Goal: Obtain resource: Obtain resource

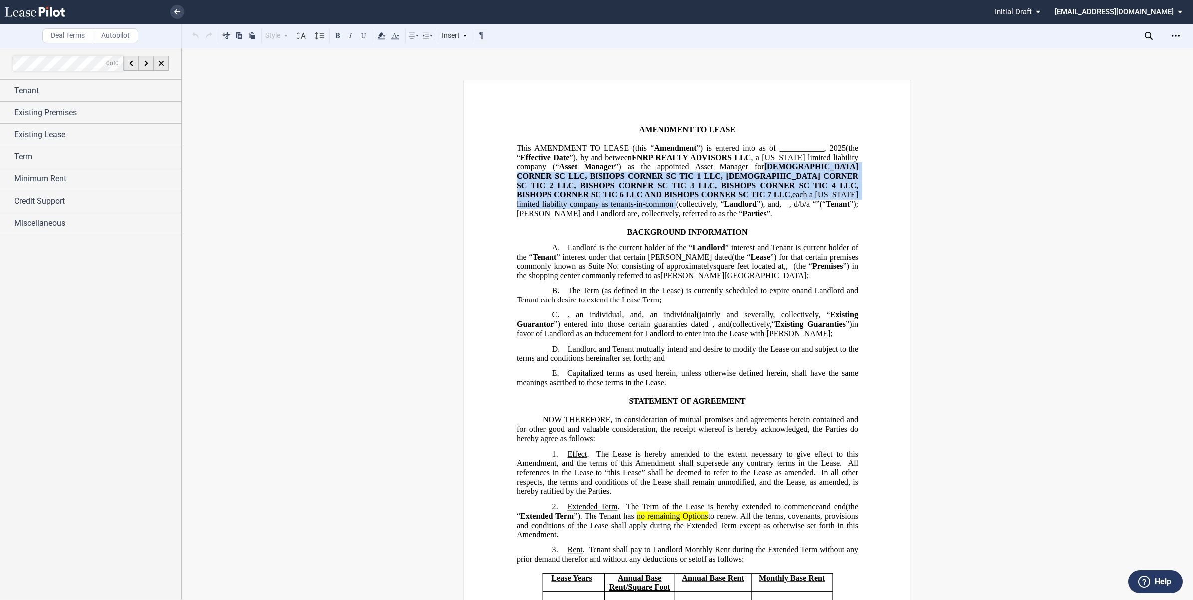
drag, startPoint x: 745, startPoint y: 164, endPoint x: 861, endPoint y: 190, distance: 119.1
drag, startPoint x: 861, startPoint y: 190, endPoint x: 774, endPoint y: 181, distance: 88.3
copy p "BISHOPS CORNER SC LLC, BISHOPS CORNER SC TIC 1 LLC, BISHOPS CORNER SC TIC 2 LLC…"
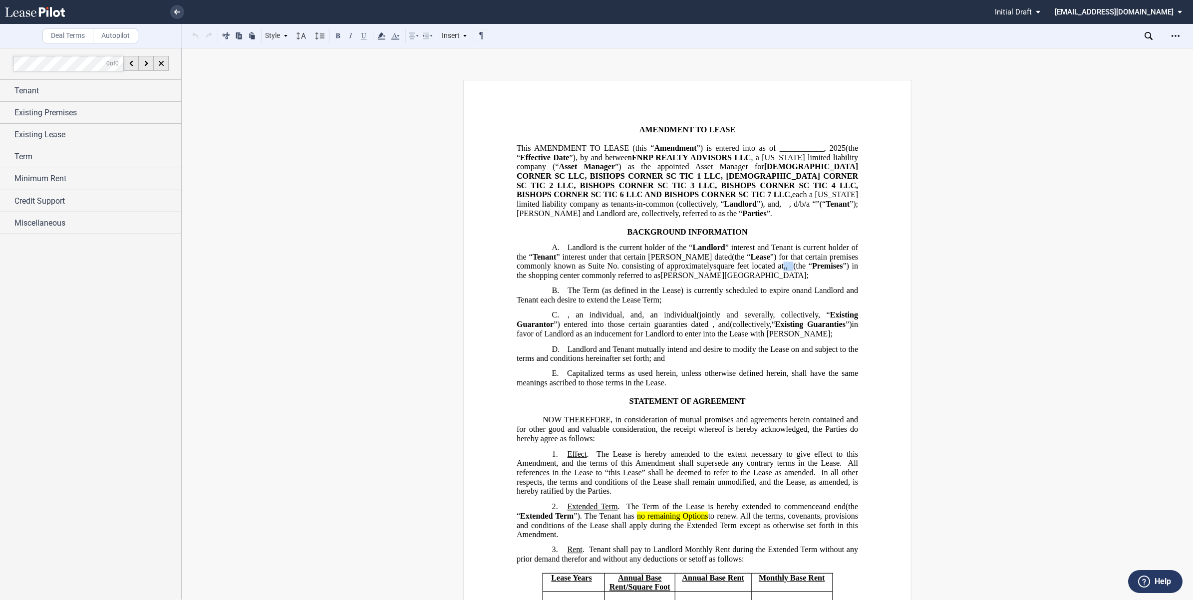
click at [640, 266] on span "the “ Lease ”) for that certain premises commonly known as Suite No. ﻿ ﻿ consis…" at bounding box center [688, 265] width 343 height 27
drag, startPoint x: 641, startPoint y: 266, endPoint x: 831, endPoint y: 260, distance: 189.8
click at [784, 262] on span "square feet located at" at bounding box center [748, 266] width 70 height 9
drag, startPoint x: 842, startPoint y: 260, endPoint x: 641, endPoint y: 270, distance: 200.9
click at [641, 270] on span "the “ Lease ”) for that certain premises commonly known as Suite No. ﻿ ﻿ consis…" at bounding box center [688, 265] width 343 height 27
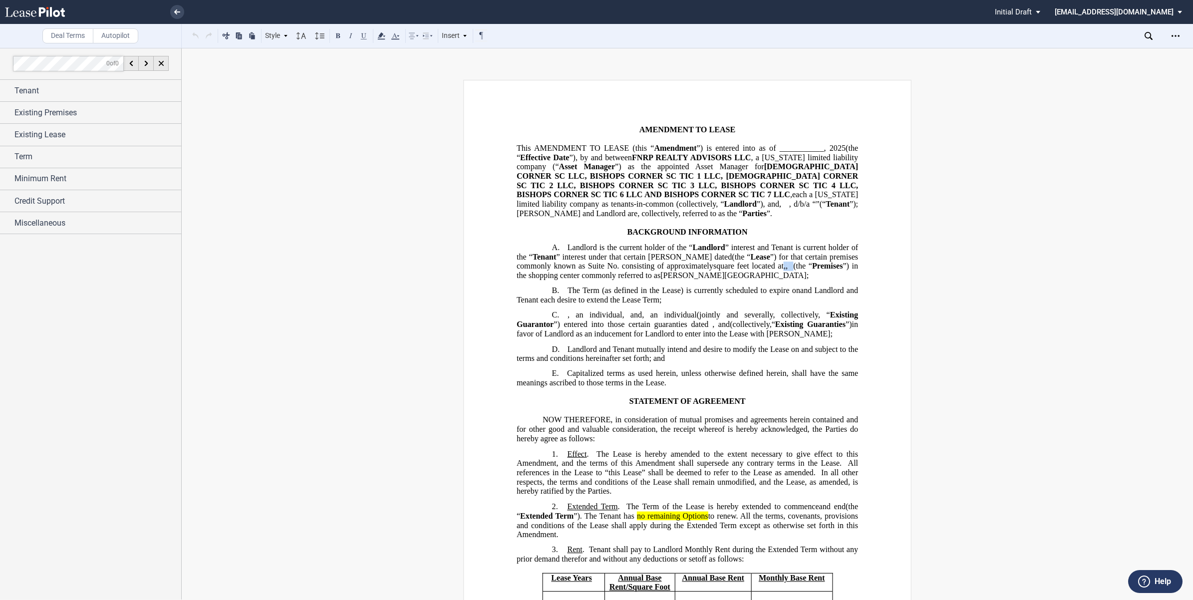
copy span "﻿ ﻿ , ﻿ ﻿ , ﻿ ﻿ ﻿"
